Goal: Use online tool/utility: Use online tool/utility

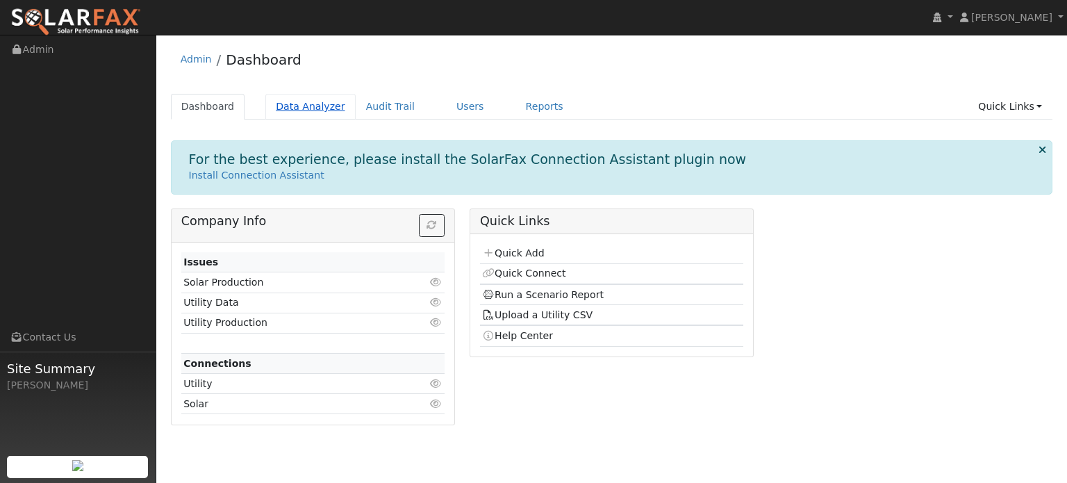
click at [320, 108] on link "Data Analyzer" at bounding box center [310, 107] width 90 height 26
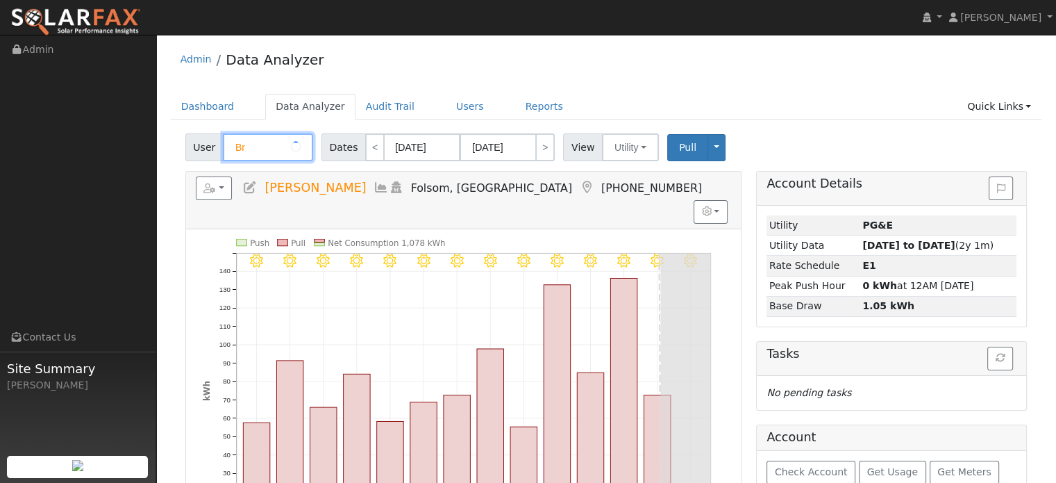
type input "B"
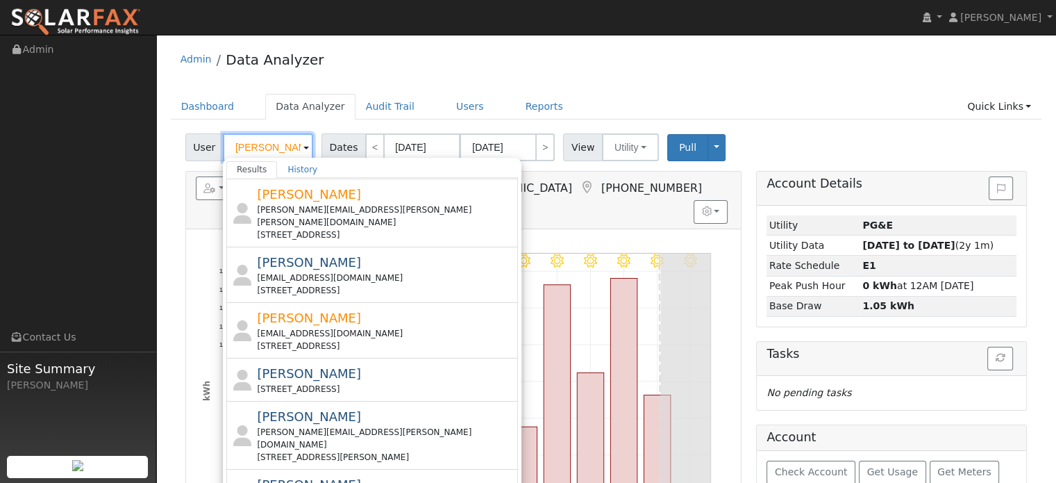
scroll to position [388, 0]
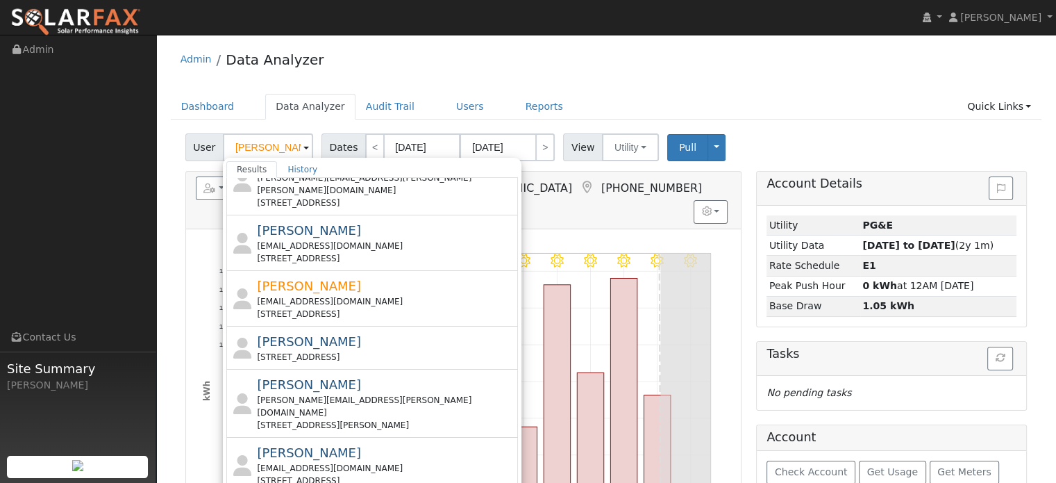
type input "[PERSON_NAME]"
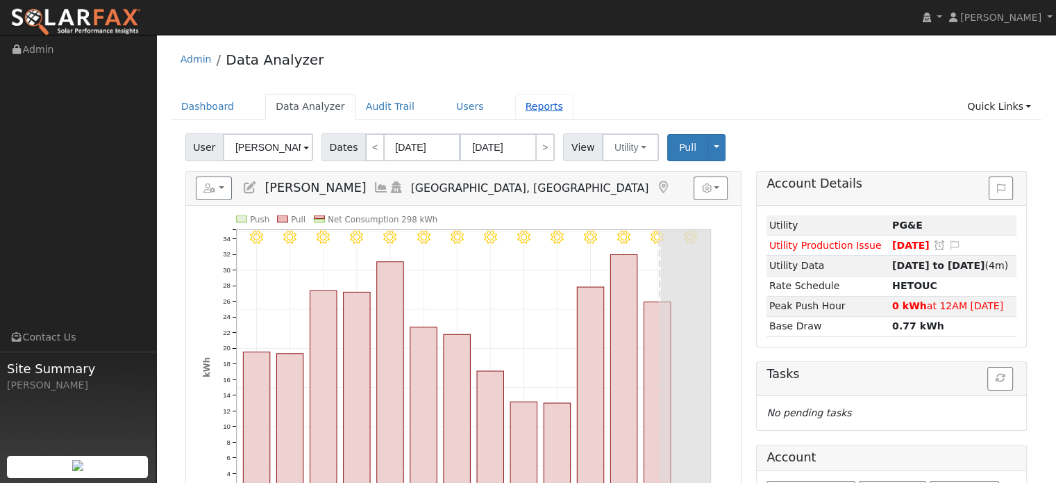
click at [517, 108] on link "Reports" at bounding box center [544, 107] width 58 height 26
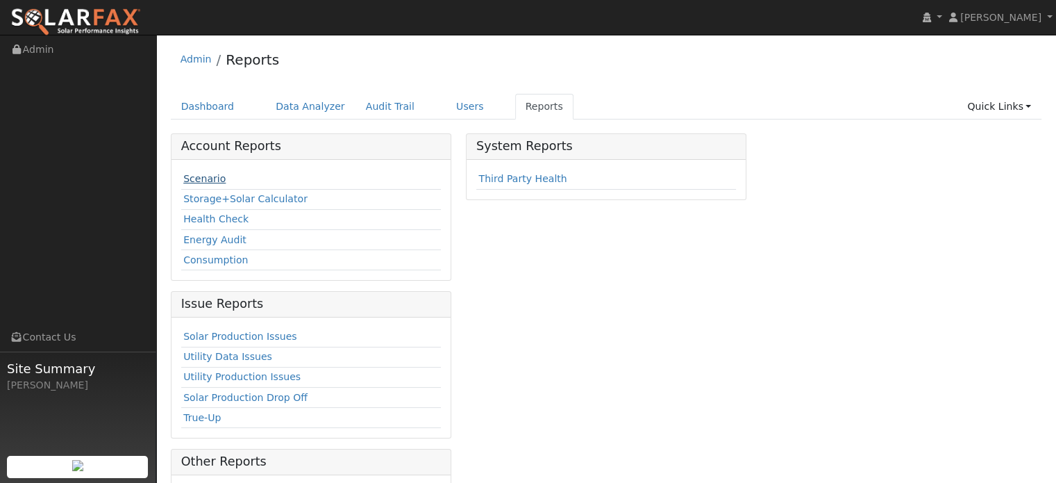
click at [215, 181] on link "Scenario" at bounding box center [204, 178] width 42 height 11
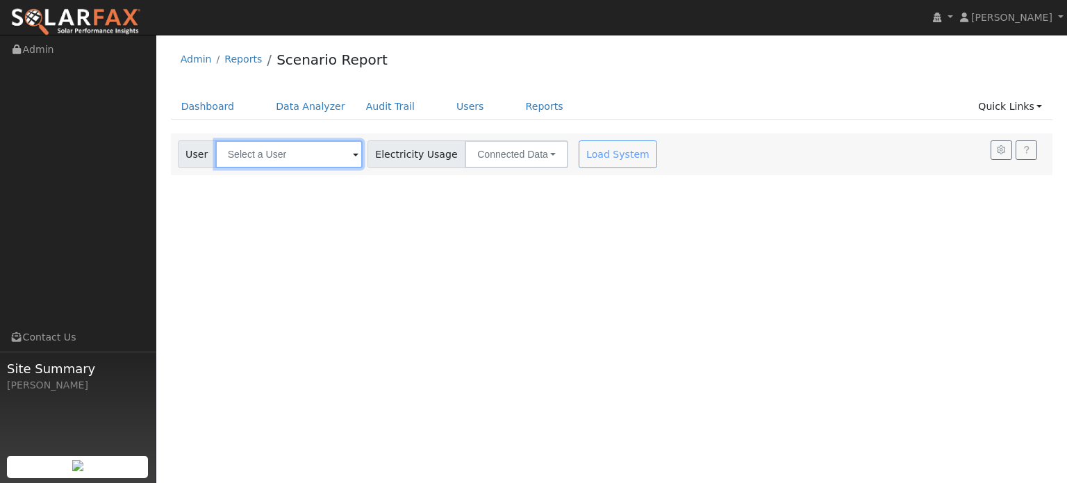
click at [272, 152] on input "text" at bounding box center [288, 154] width 147 height 28
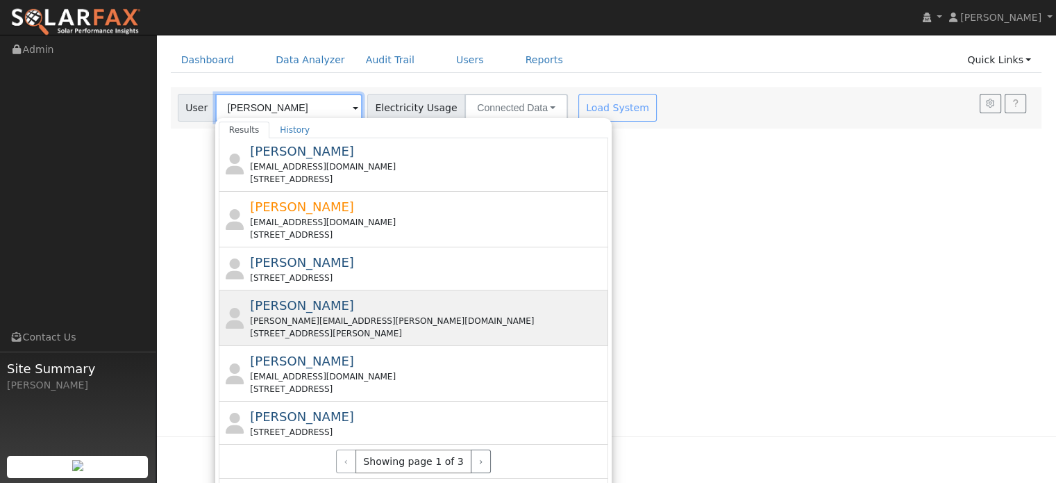
scroll to position [69, 0]
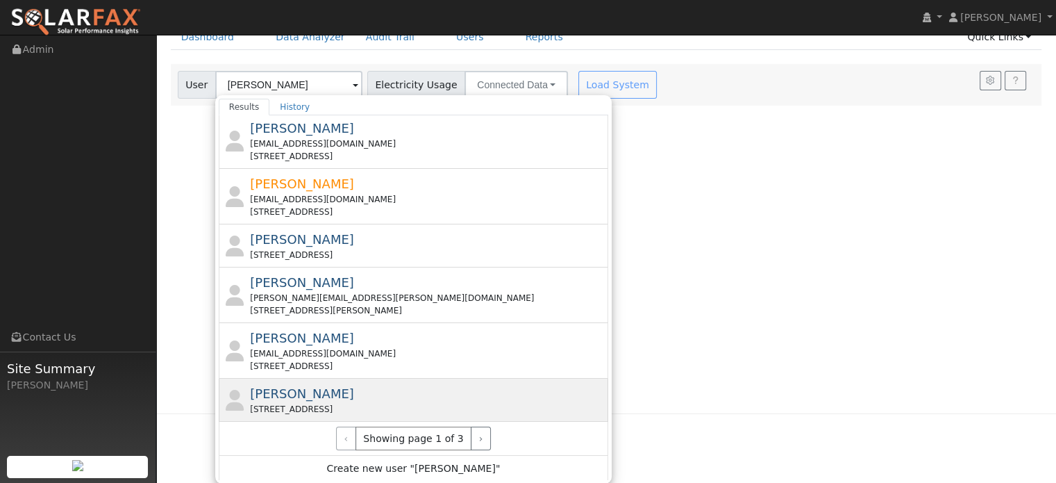
click at [333, 397] on div "[PERSON_NAME] [STREET_ADDRESS]" at bounding box center [428, 399] width 356 height 31
type input "[PERSON_NAME]"
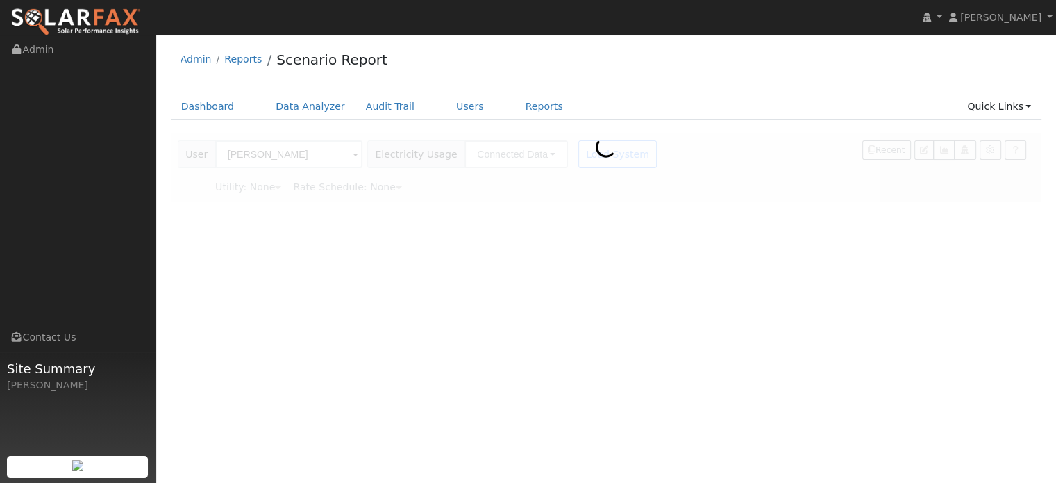
scroll to position [0, 0]
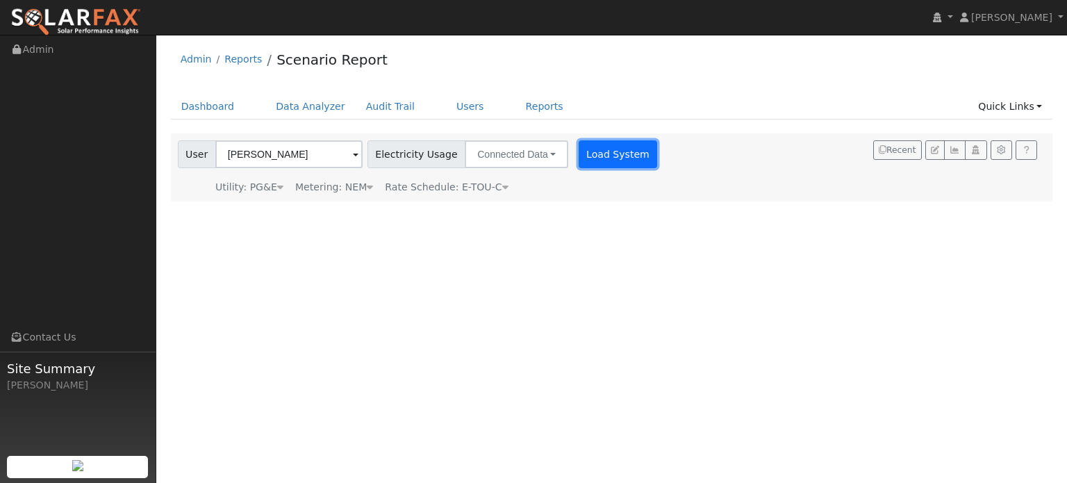
click at [608, 156] on button "Load System" at bounding box center [618, 154] width 79 height 28
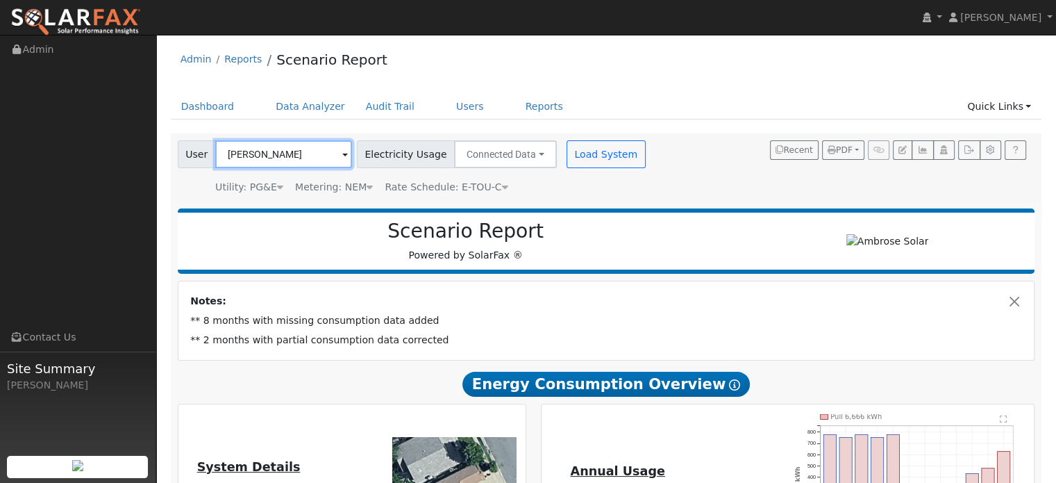
click at [301, 165] on input "John Ferrera" at bounding box center [283, 154] width 137 height 28
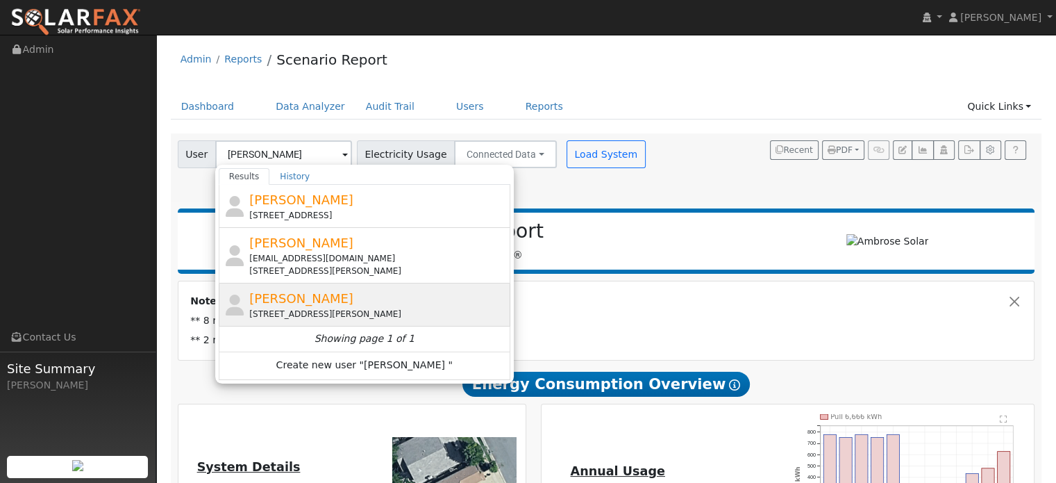
click at [347, 300] on div "Brandon lepadate 2264 Peggy Lane, Folsom, CA 95762" at bounding box center [378, 304] width 258 height 31
type input "[PERSON_NAME]"
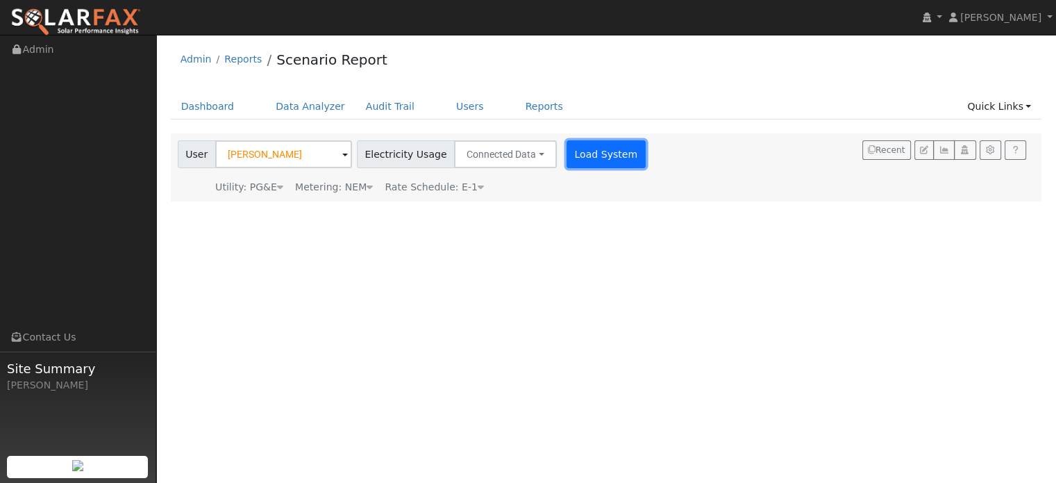
click at [589, 160] on button "Load System" at bounding box center [606, 154] width 79 height 28
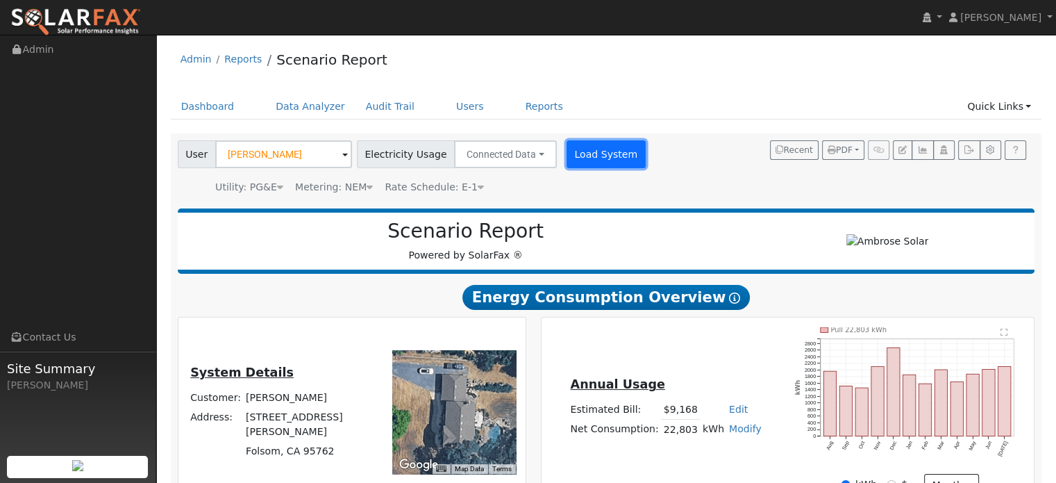
click at [568, 160] on button "Load System" at bounding box center [606, 154] width 79 height 28
click at [310, 106] on link "Data Analyzer" at bounding box center [310, 107] width 90 height 26
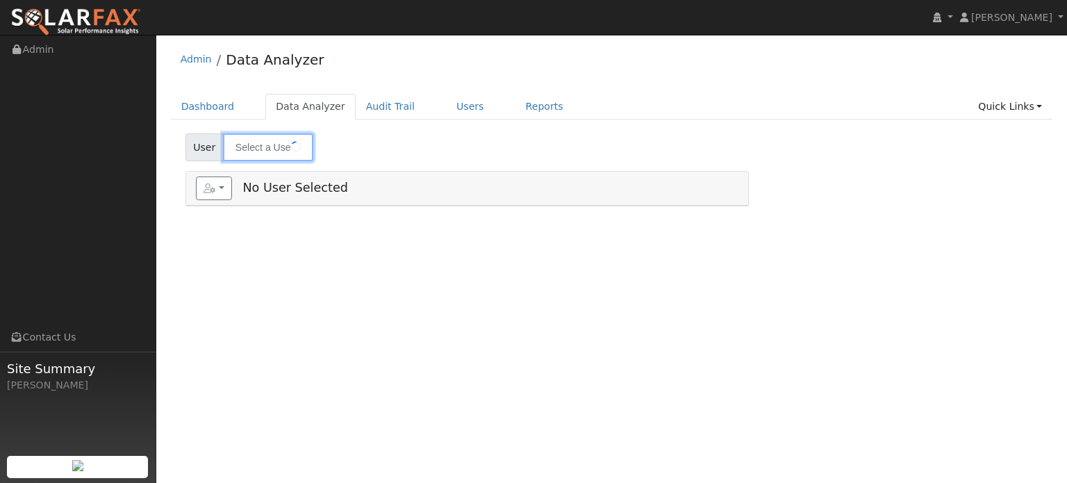
type input "John Ferrera"
